Goal: Use online tool/utility: Utilize a website feature to perform a specific function

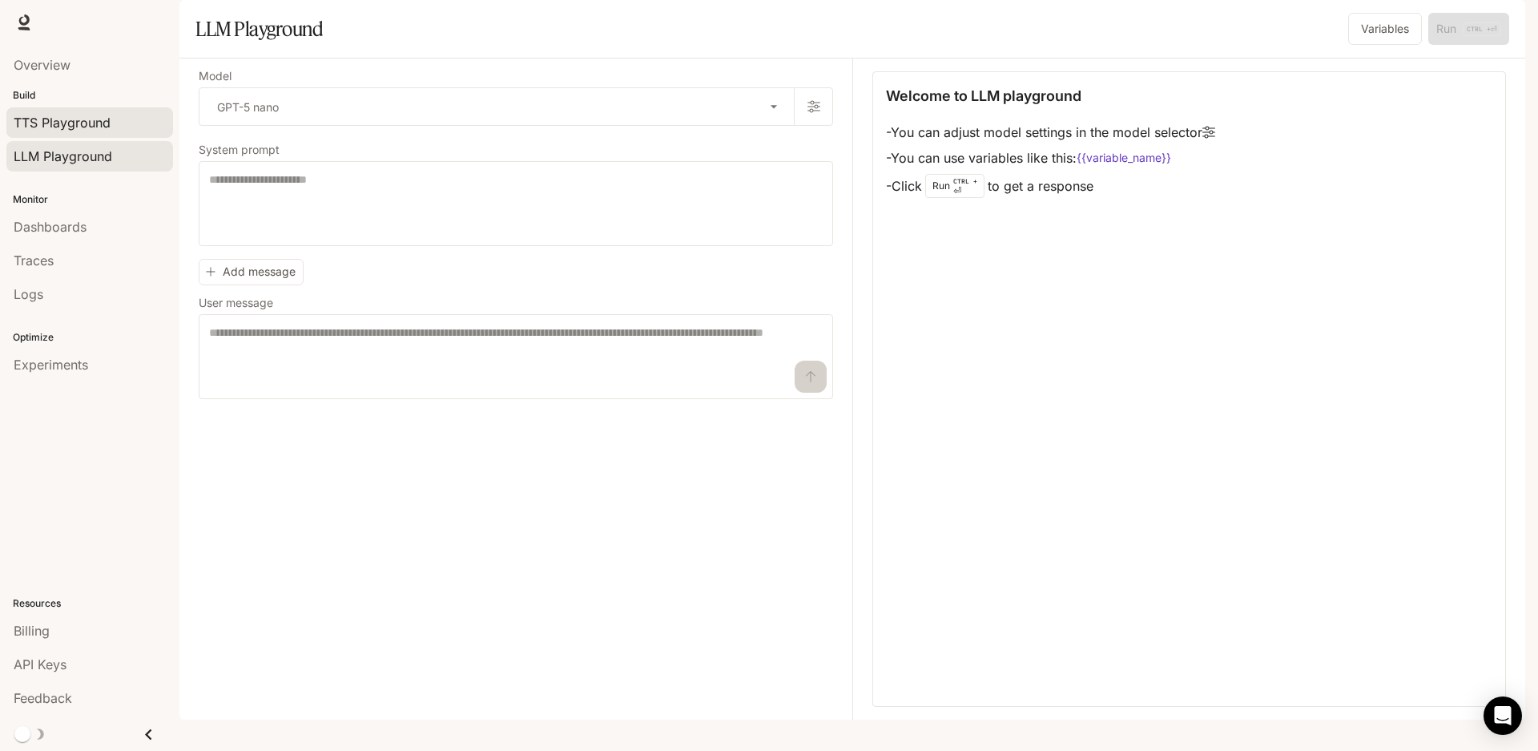
click at [54, 124] on span "TTS Playground" at bounding box center [62, 122] width 97 height 19
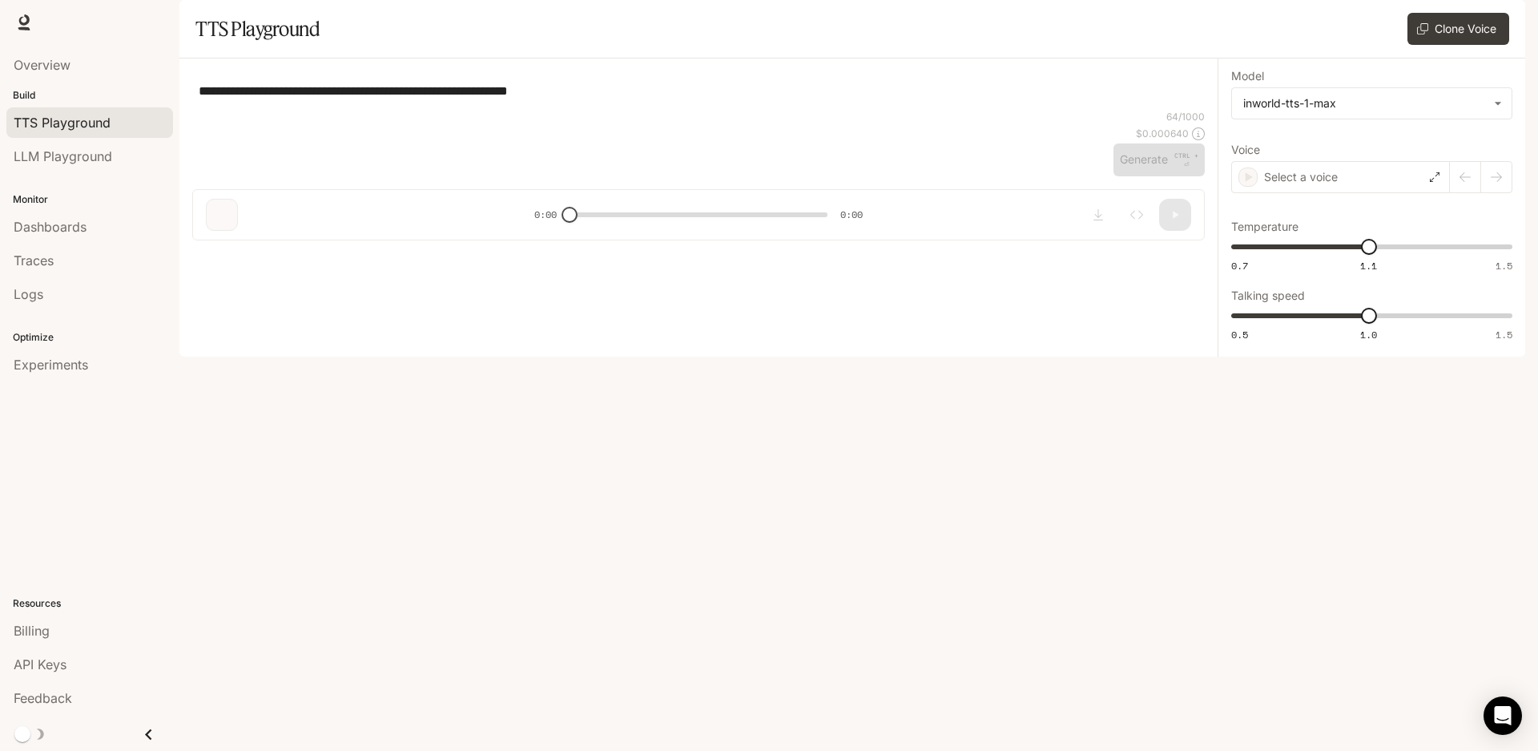
click at [45, 149] on span "LLM Playground" at bounding box center [63, 156] width 99 height 19
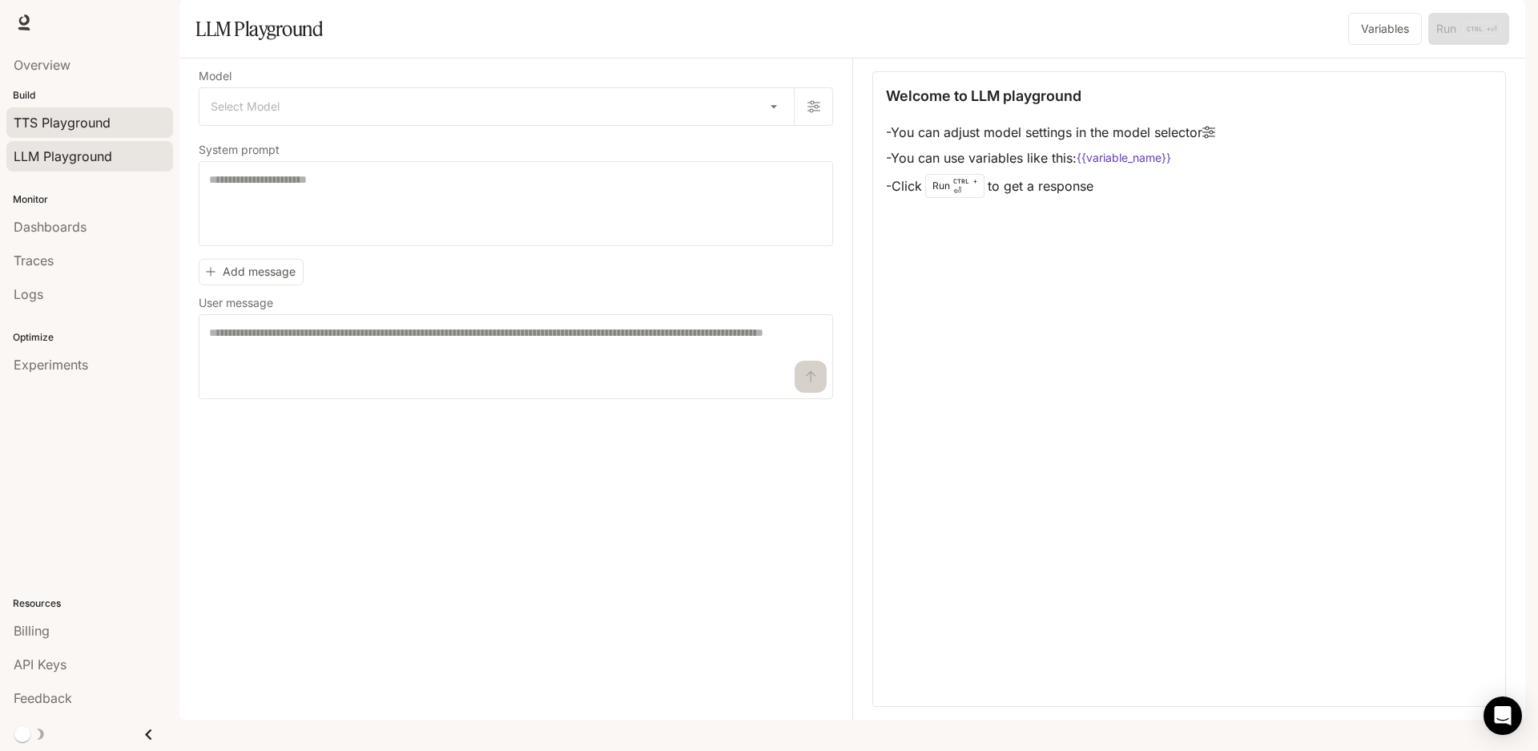
click at [65, 127] on span "TTS Playground" at bounding box center [62, 122] width 97 height 19
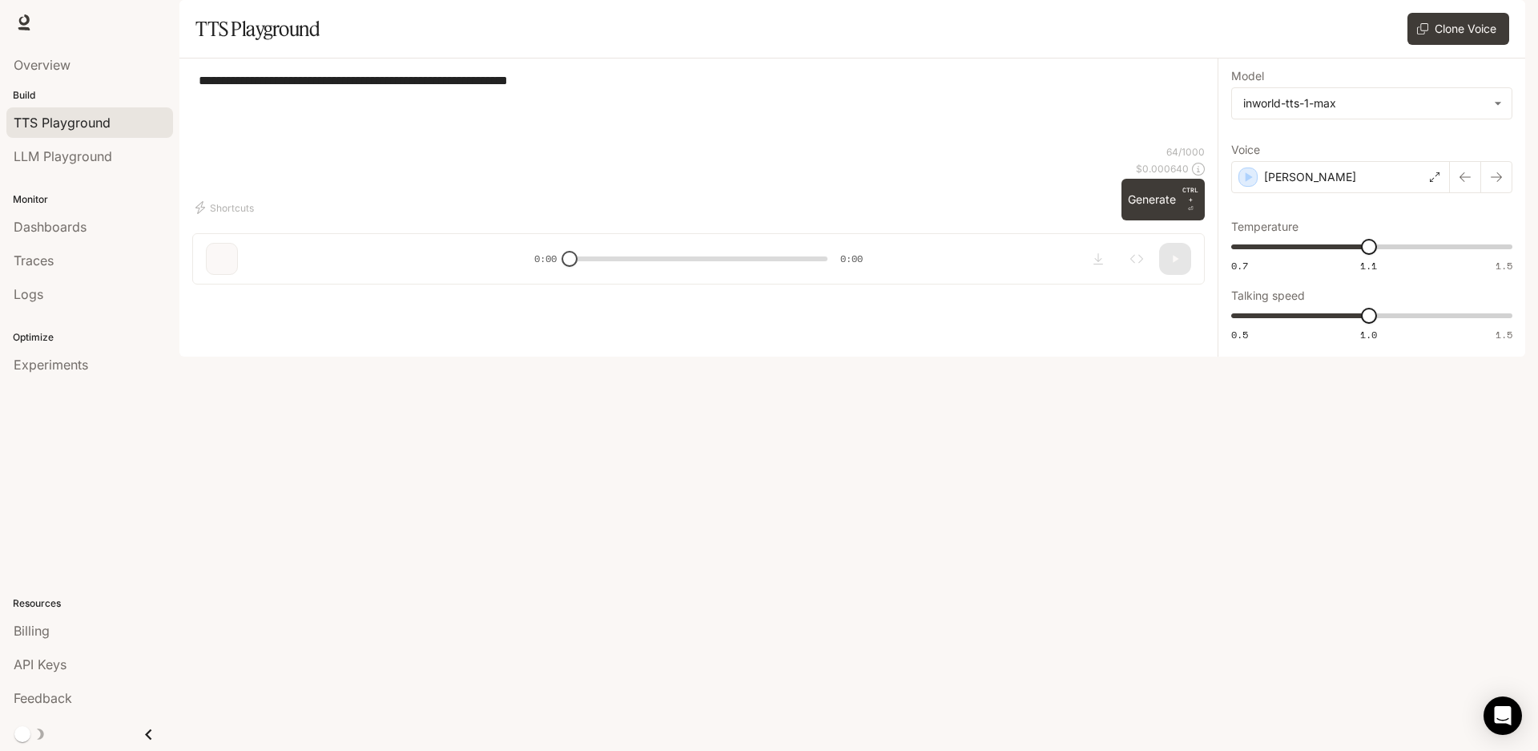
type textarea "**********"
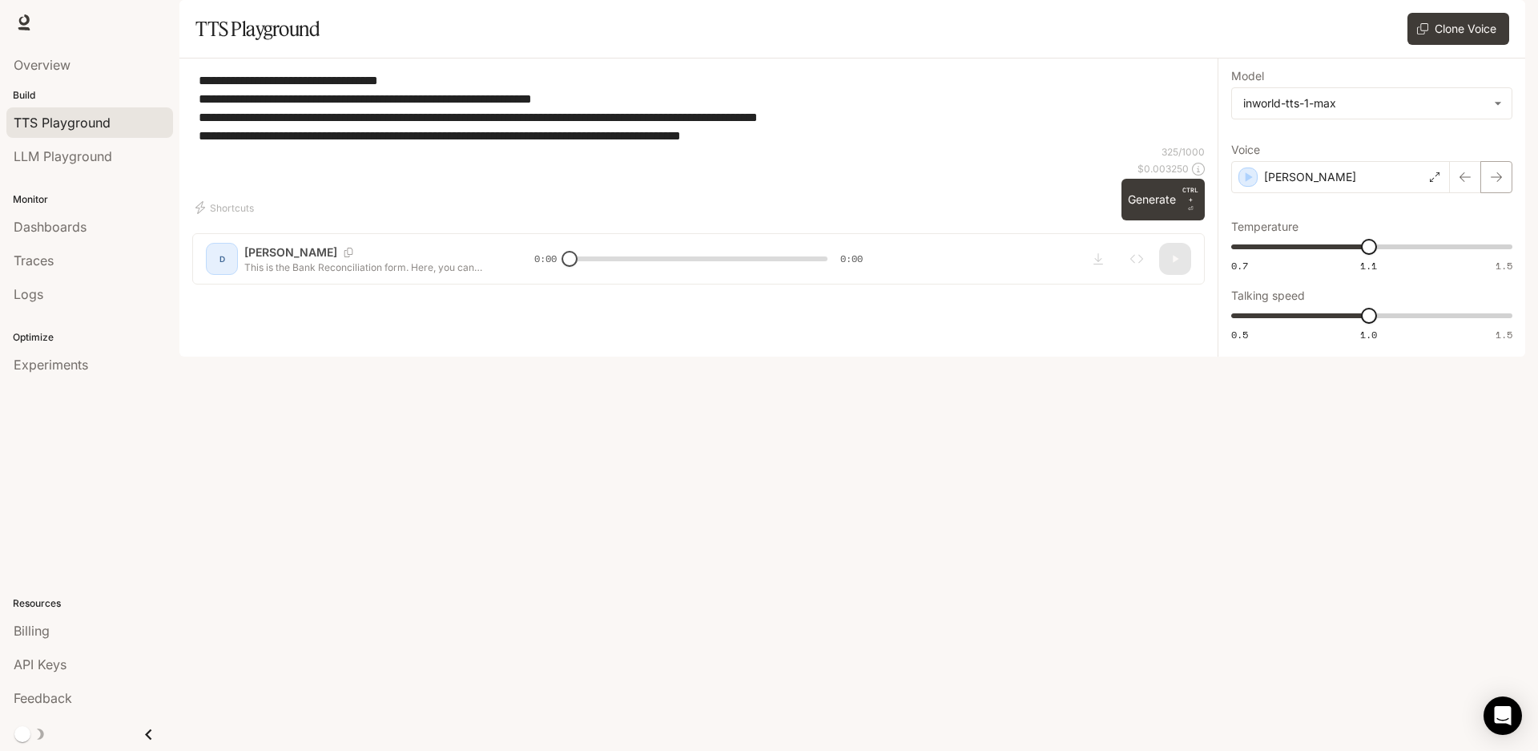
click at [1492, 183] on icon "button" at bounding box center [1496, 177] width 13 height 13
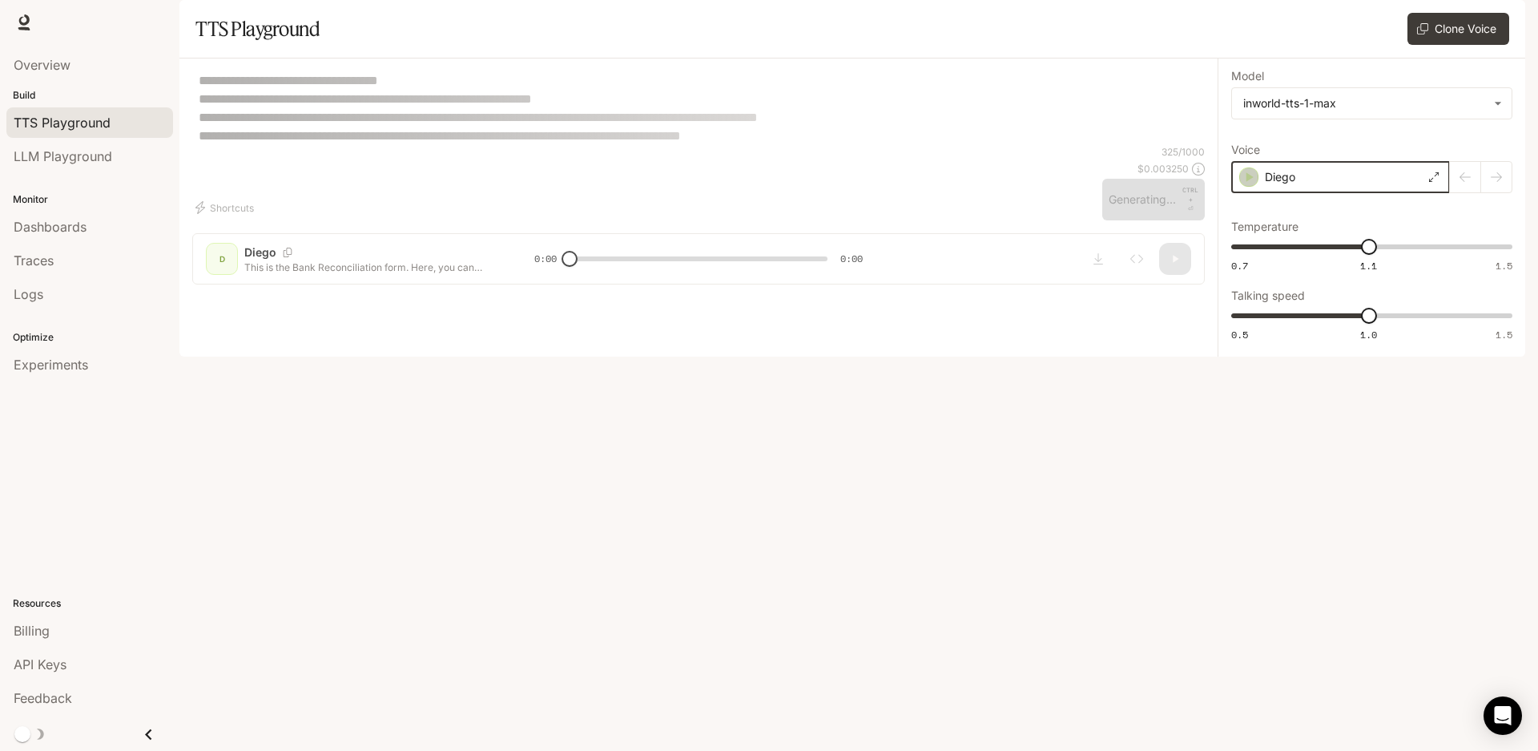
click at [1248, 182] on icon "button" at bounding box center [1250, 177] width 7 height 10
click at [1436, 182] on icon at bounding box center [1435, 177] width 10 height 10
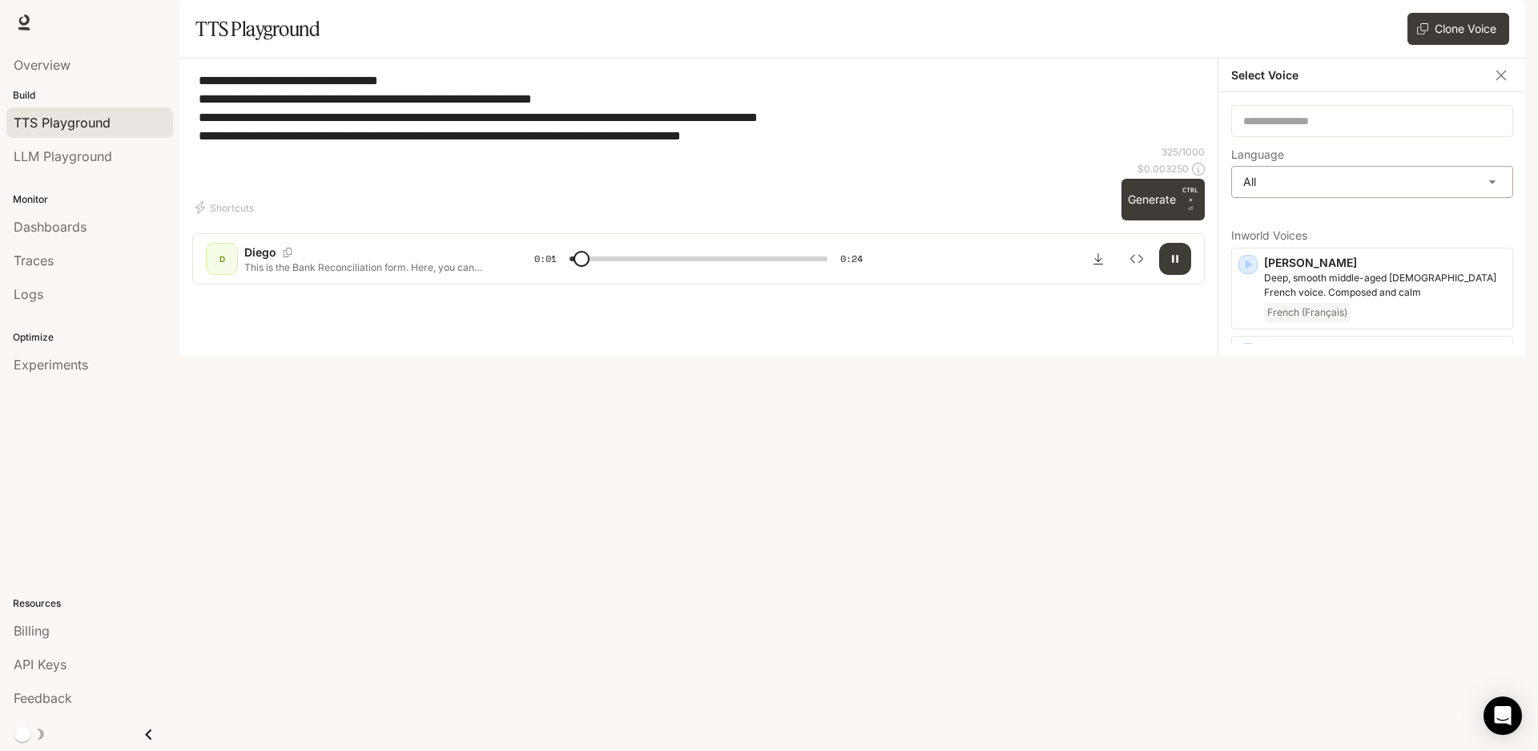
click at [1457, 228] on body "**********" at bounding box center [769, 375] width 1538 height 751
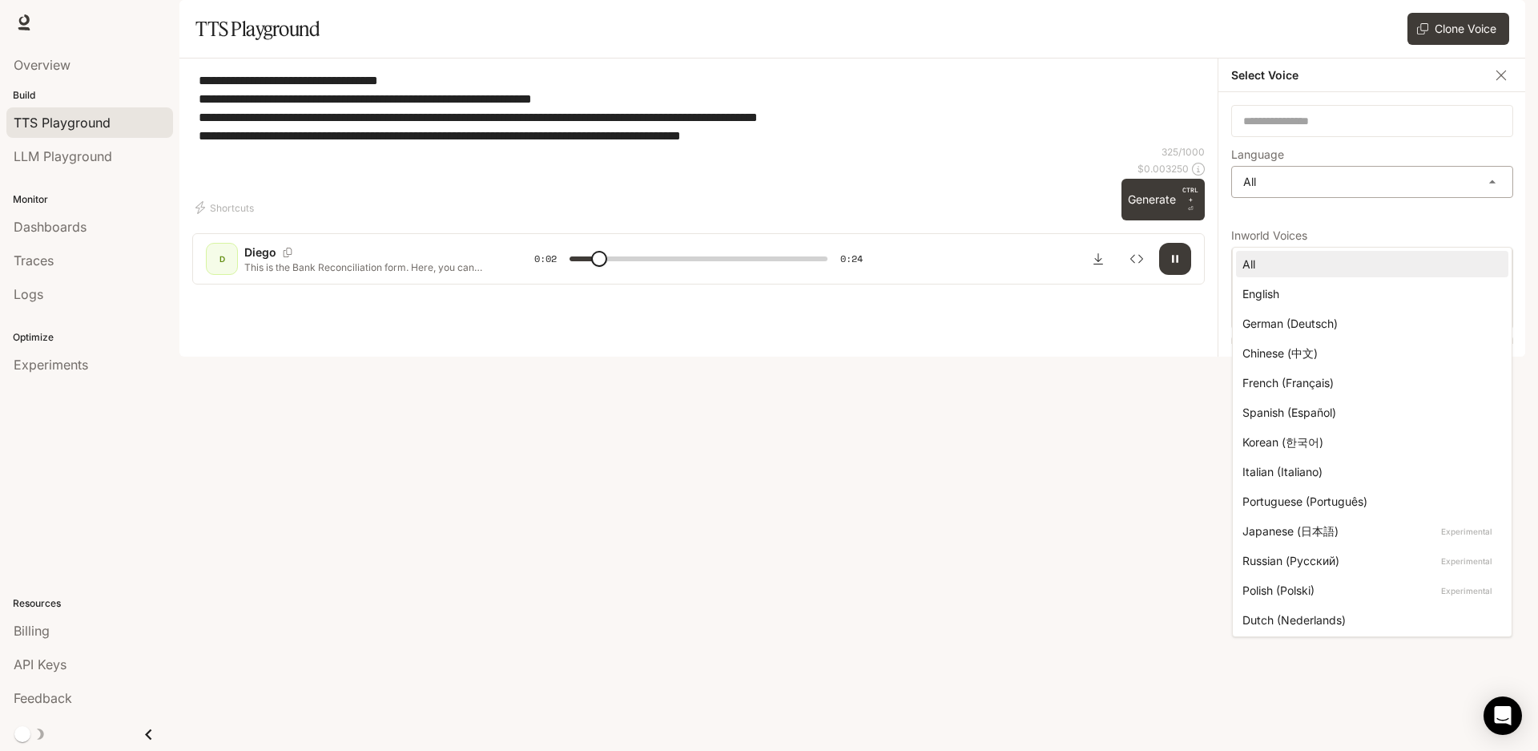
click at [1457, 228] on div at bounding box center [769, 375] width 1538 height 751
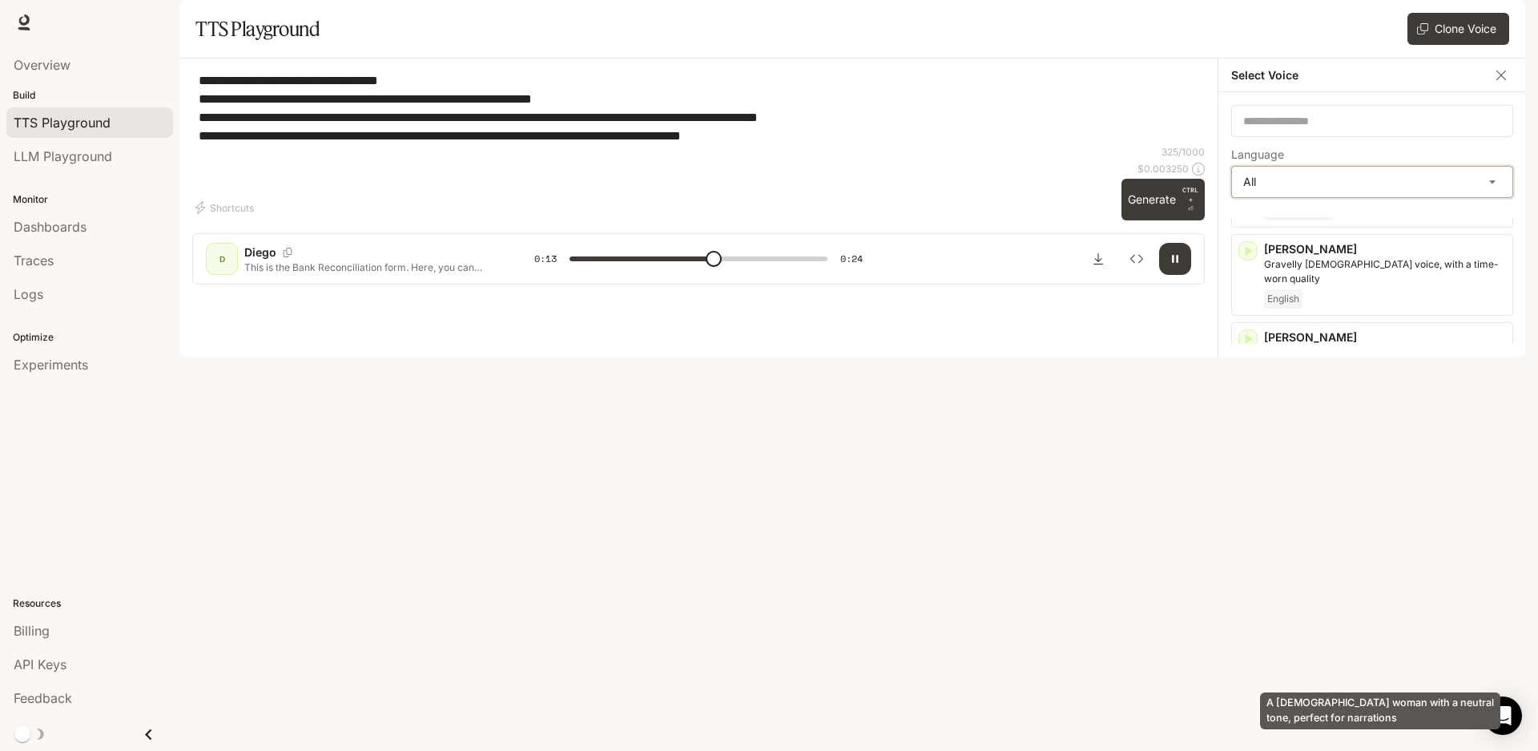
scroll to position [3540, 0]
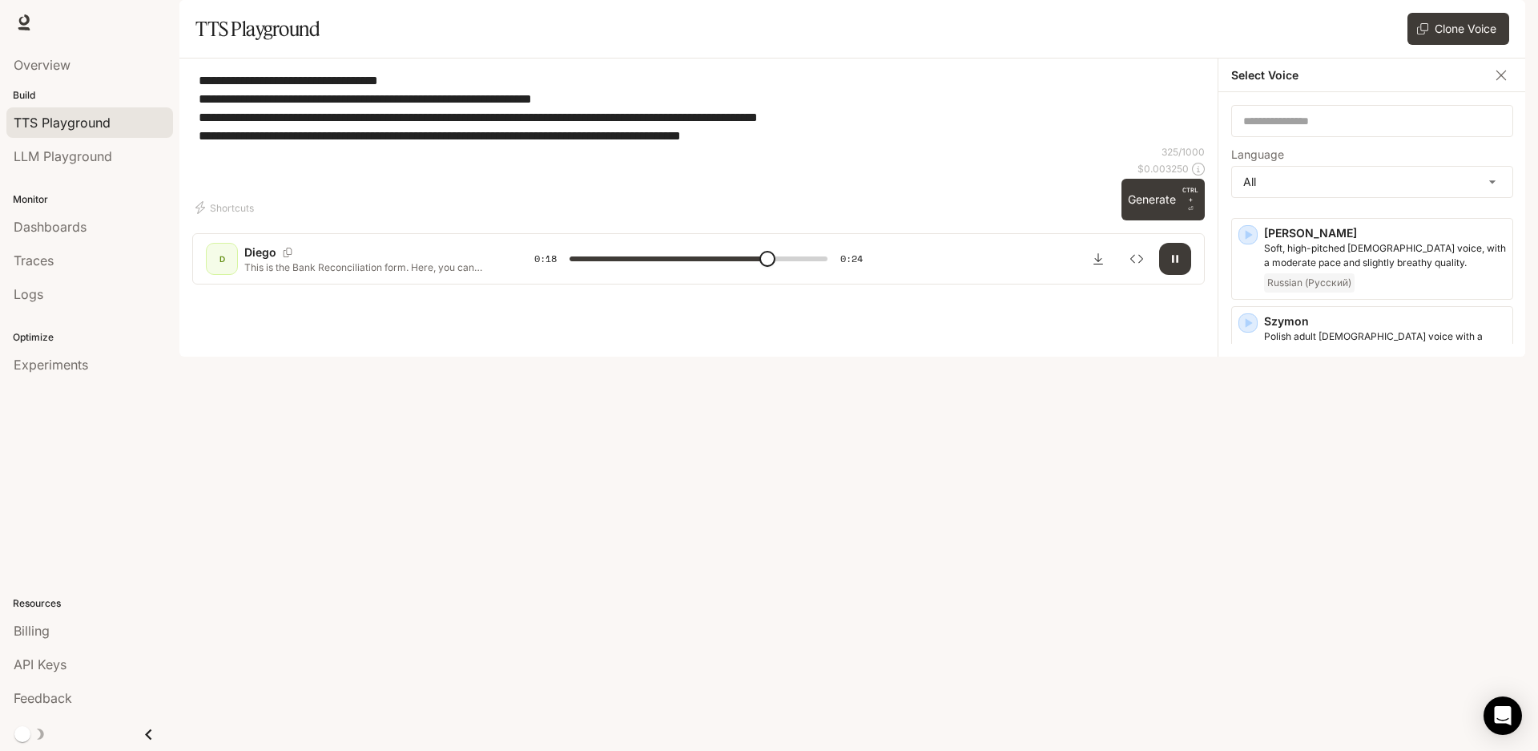
click at [1344, 578] on div "[PERSON_NAME], middle-aged [DEMOGRAPHIC_DATA] [DEMOGRAPHIC_DATA] voice English" at bounding box center [1385, 611] width 242 height 67
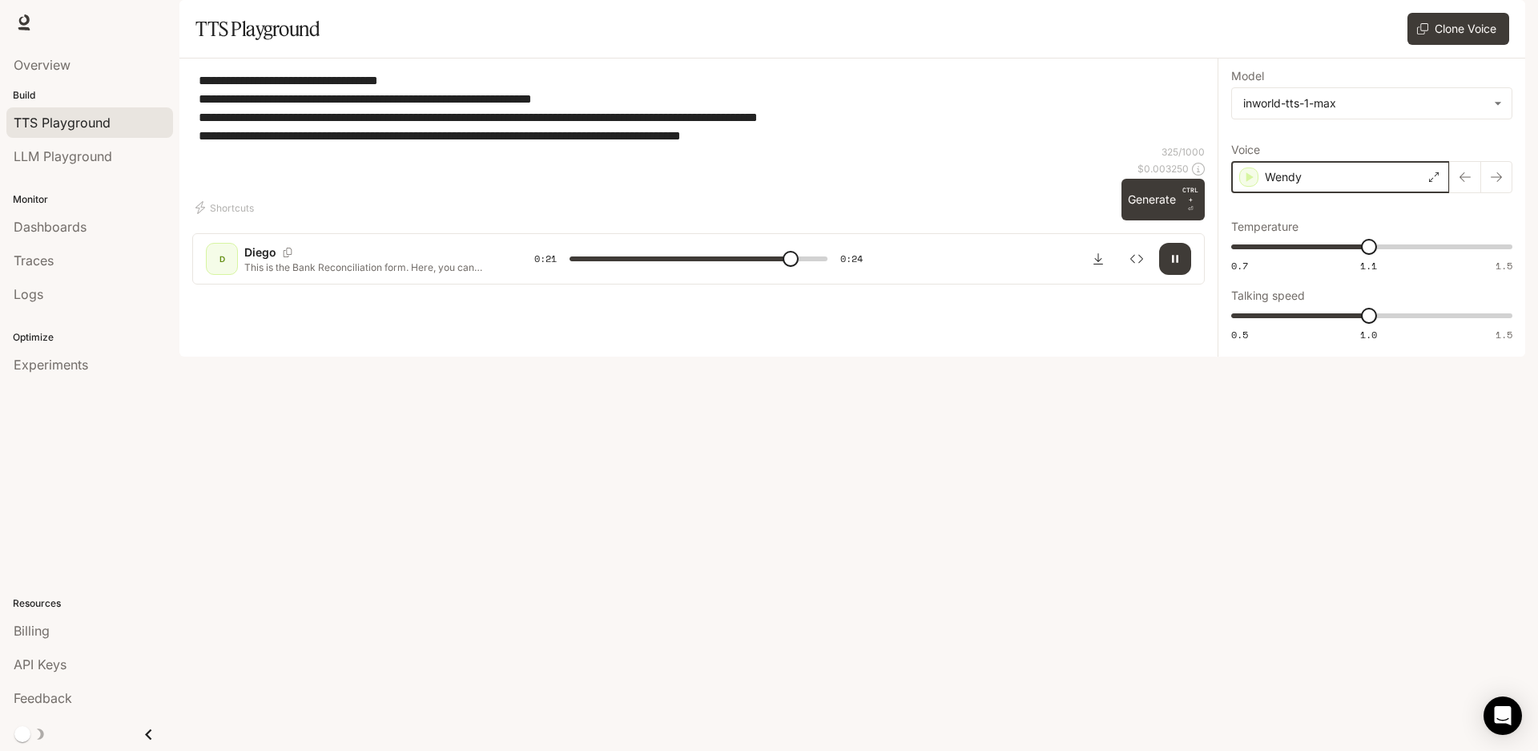
click at [1248, 185] on icon "button" at bounding box center [1249, 177] width 16 height 16
type input "*"
click at [1433, 182] on icon at bounding box center [1435, 177] width 10 height 10
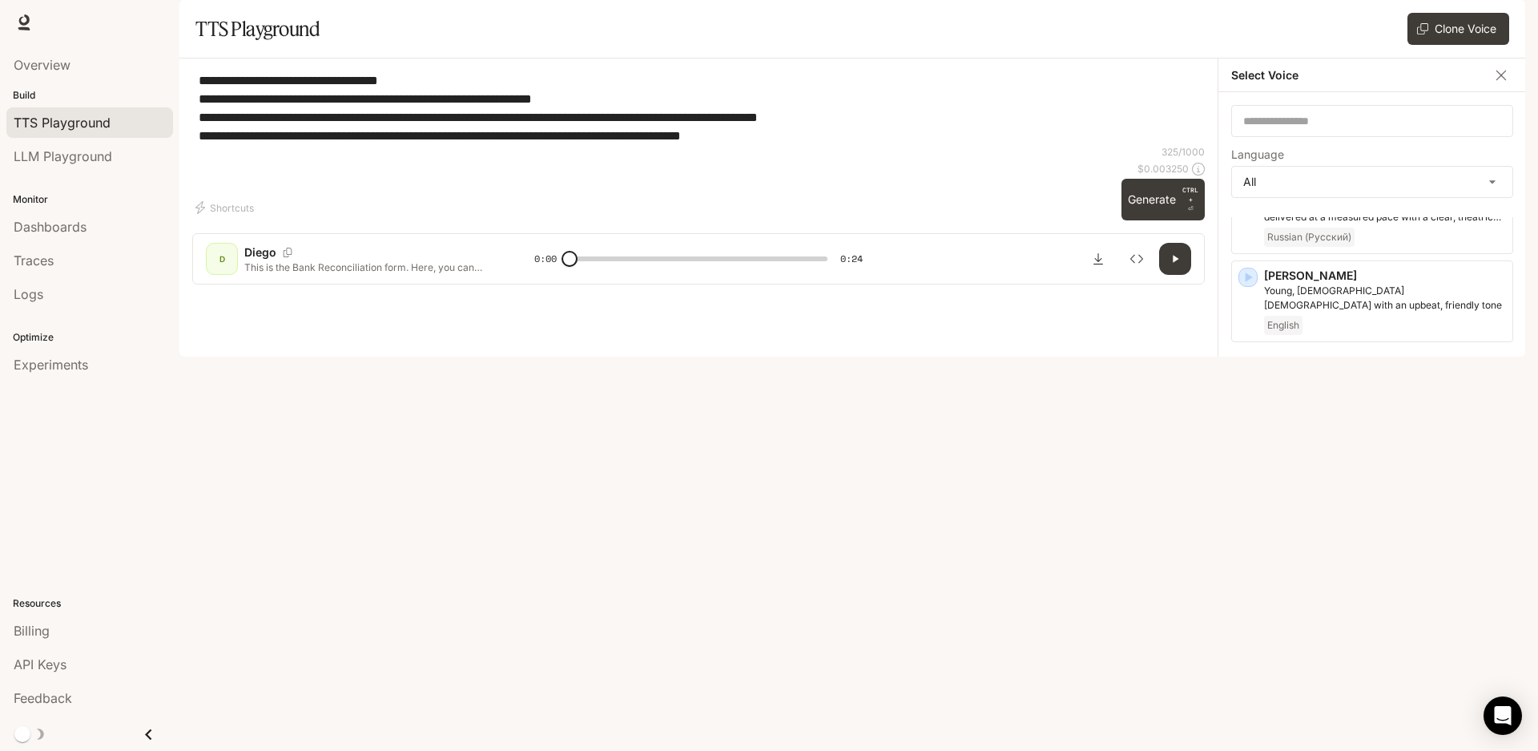
scroll to position [2837, 0]
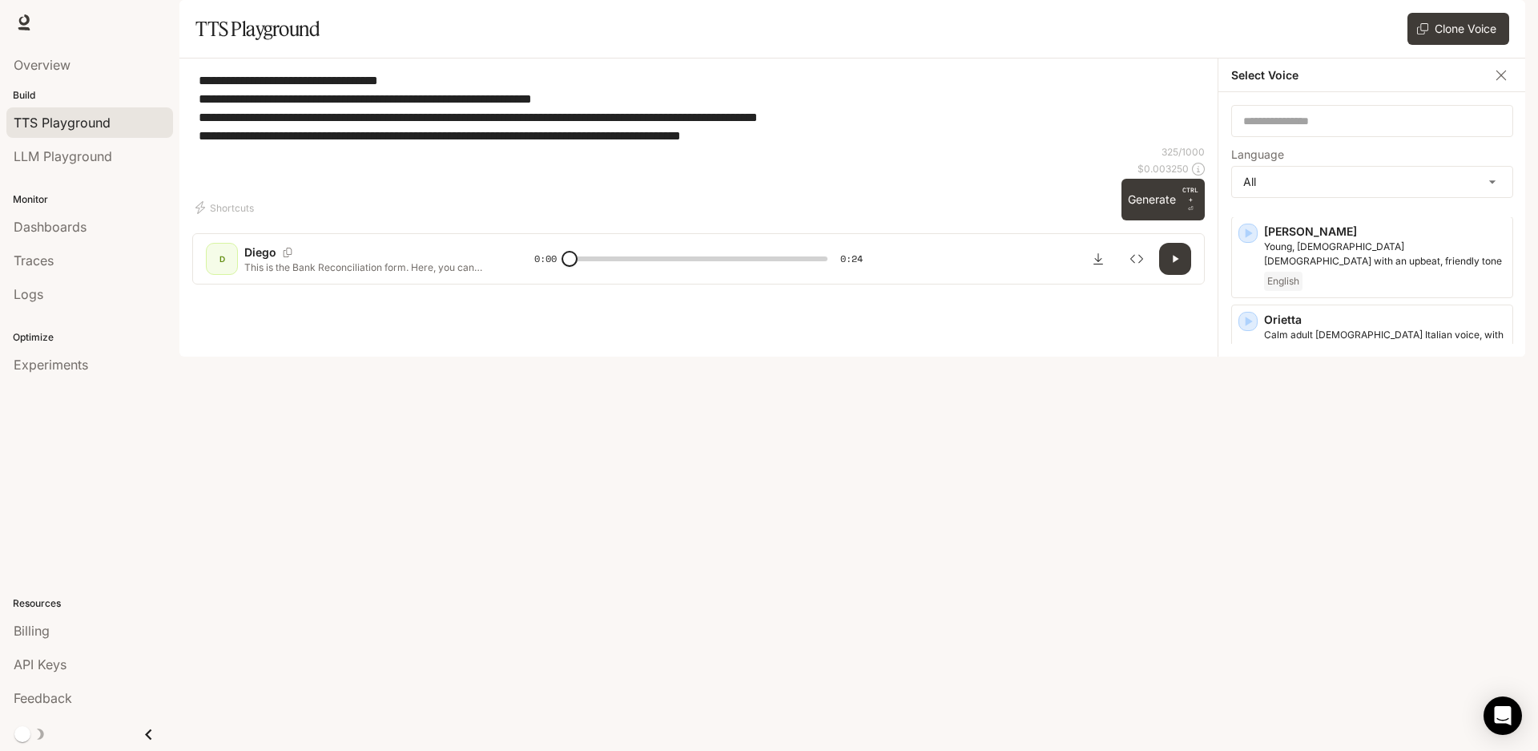
click at [1244, 665] on icon "button" at bounding box center [1248, 673] width 16 height 16
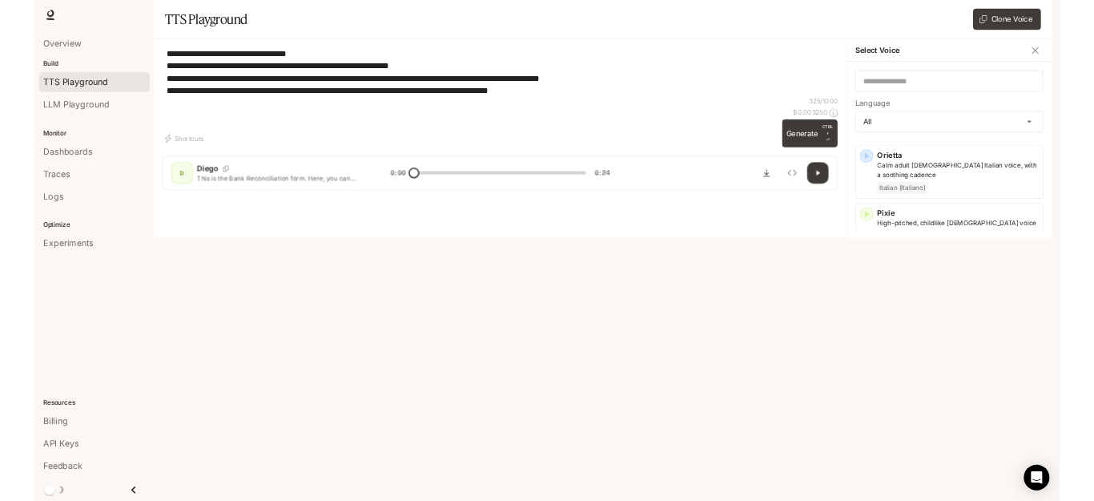
scroll to position [2933, 0]
